Goal: Task Accomplishment & Management: Complete application form

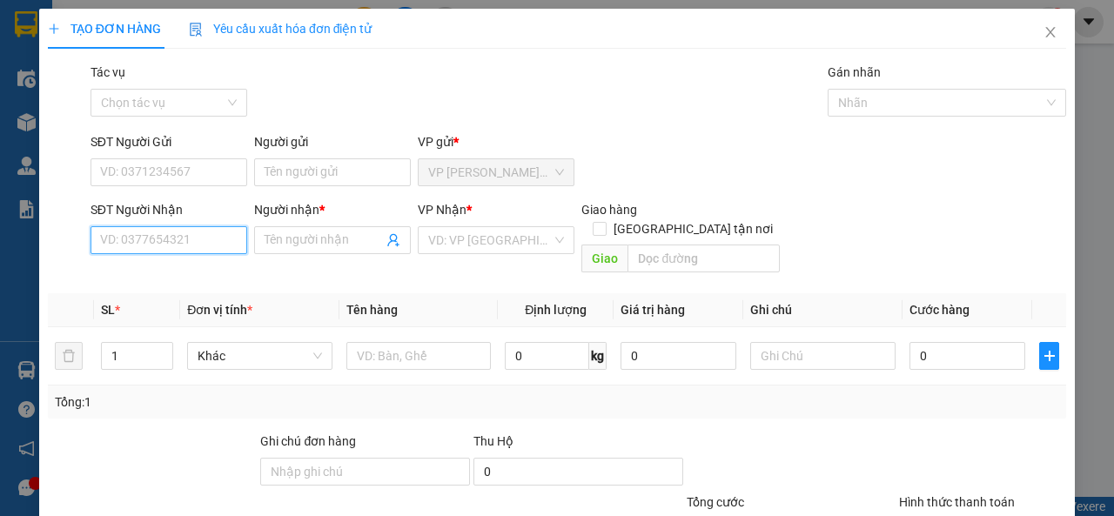
click at [224, 244] on input "SĐT Người Nhận" at bounding box center [168, 240] width 157 height 28
click at [208, 232] on input "SĐT Người Nhận" at bounding box center [168, 240] width 157 height 28
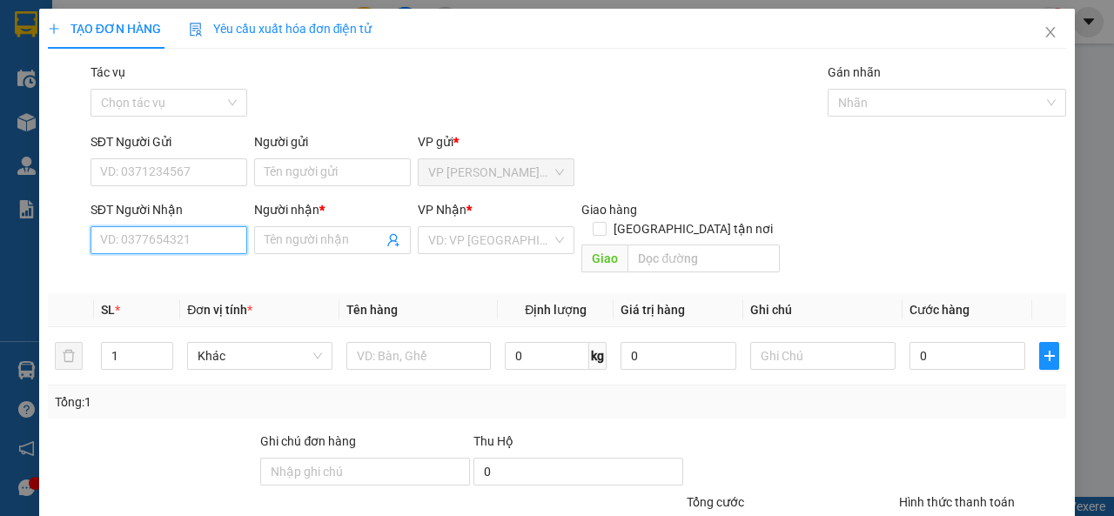
click at [208, 232] on input "SĐT Người Nhận" at bounding box center [168, 240] width 157 height 28
click at [206, 231] on input "SĐT Người Nhận" at bounding box center [168, 240] width 157 height 28
click at [204, 231] on input "SĐT Người Nhận" at bounding box center [168, 240] width 157 height 28
click at [203, 230] on input "SĐT Người Nhận" at bounding box center [168, 240] width 157 height 28
type input "0919897676"
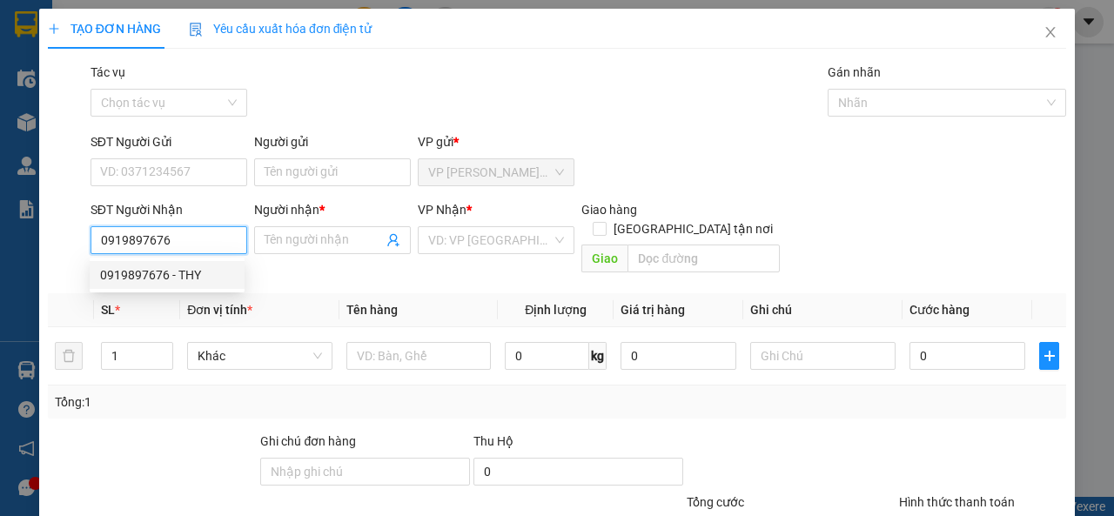
click at [219, 277] on div "0919897676 - THY" at bounding box center [167, 274] width 134 height 19
type input "THY"
type input "60.000"
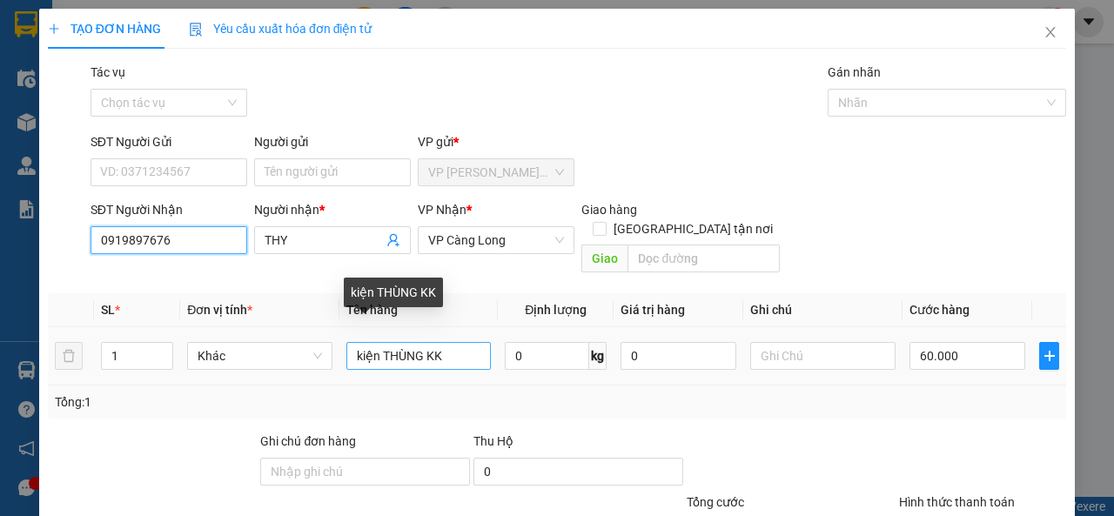
type input "0919897676"
click at [420, 342] on input "kiện THÙNG KK" at bounding box center [418, 356] width 145 height 28
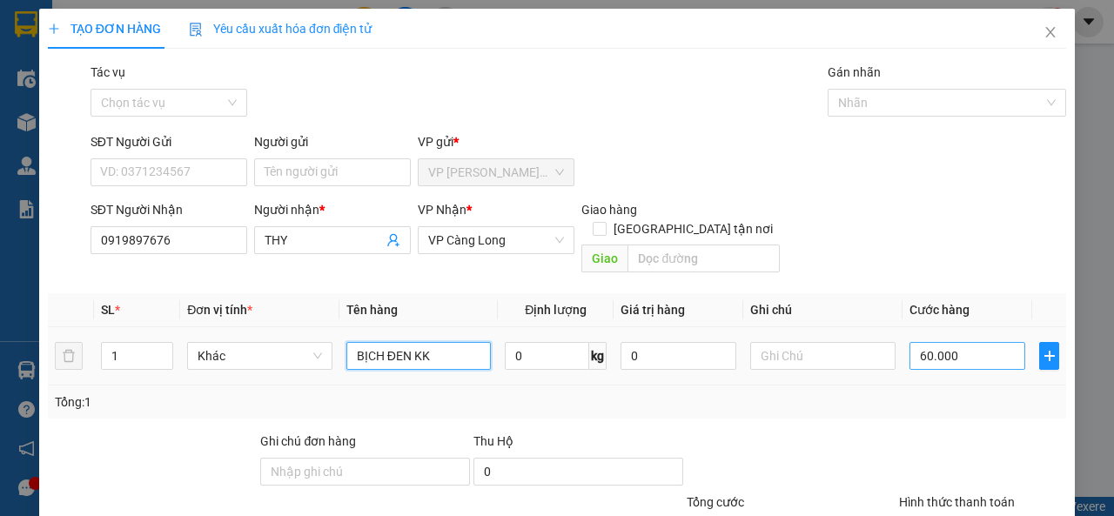
type input "BỊCH ĐEN KK"
click at [939, 342] on input "60.000" at bounding box center [967, 356] width 116 height 28
type input "3"
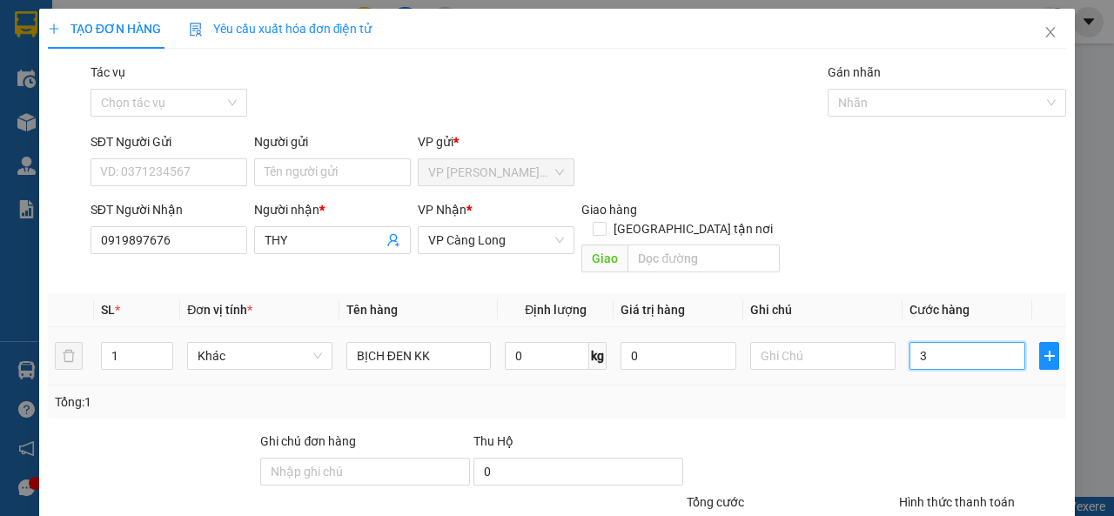
type input "35"
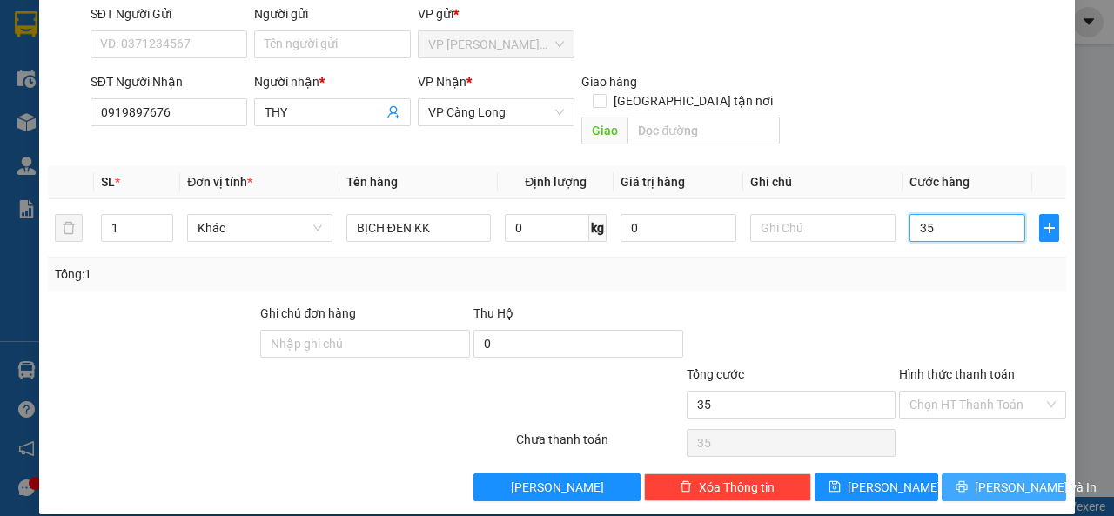
type input "35"
type input "35.000"
click at [958, 480] on icon "printer" at bounding box center [961, 486] width 12 height 12
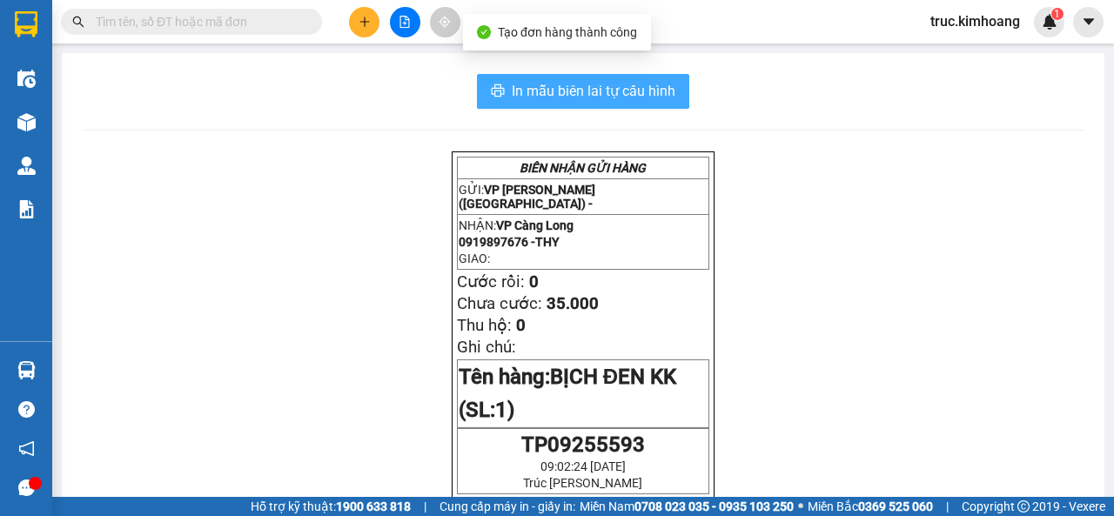
click at [587, 86] on span "In mẫu biên lai tự cấu hình" at bounding box center [594, 91] width 164 height 22
click at [583, 84] on span "In mẫu biên lai tự cấu hình" at bounding box center [594, 91] width 164 height 22
